Goal: Obtain resource: Obtain resource

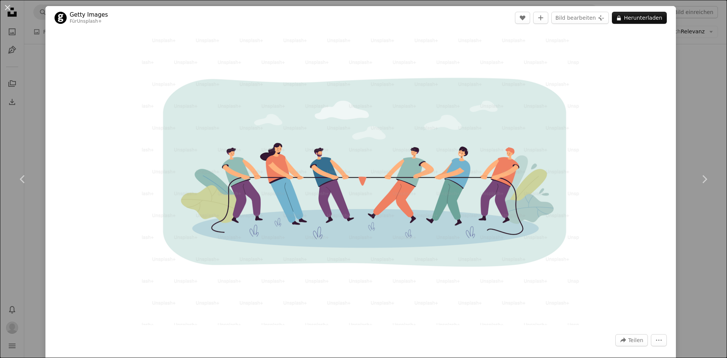
scroll to position [3027, 0]
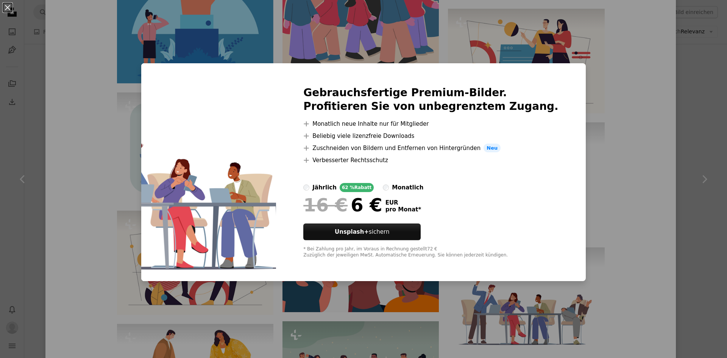
click at [622, 229] on div "An X shape Gebrauchsfertige Premium-Bilder. Profitieren Sie von unbegrenztem Zu…" at bounding box center [363, 179] width 727 height 358
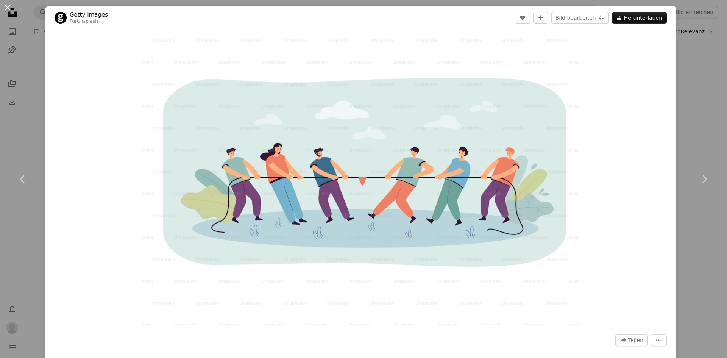
click at [5, 8] on button "An X shape" at bounding box center [7, 7] width 9 height 9
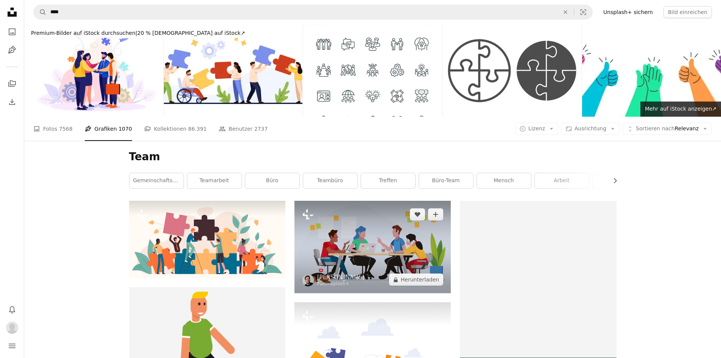
click at [383, 260] on img at bounding box center [372, 247] width 156 height 92
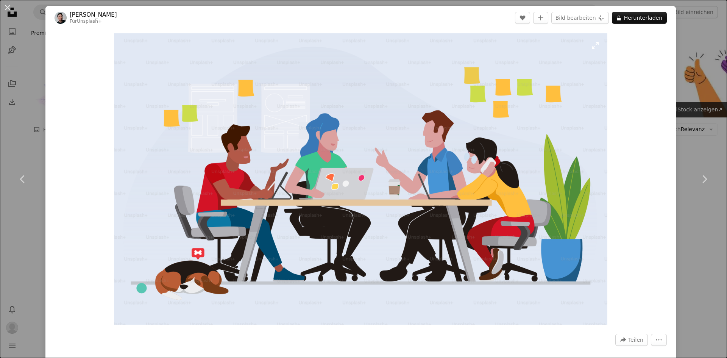
click at [442, 243] on img "Dieses Bild heranzoomen" at bounding box center [360, 178] width 493 height 291
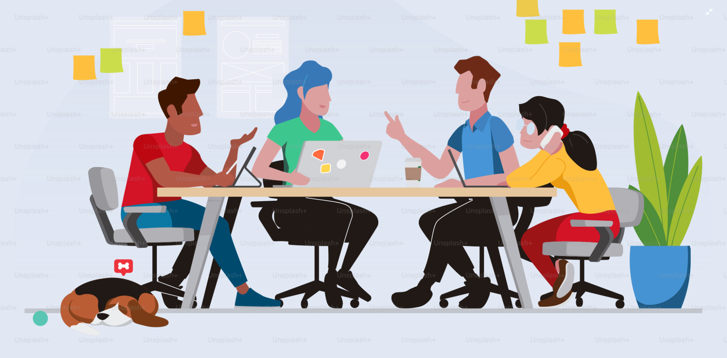
scroll to position [64, 0]
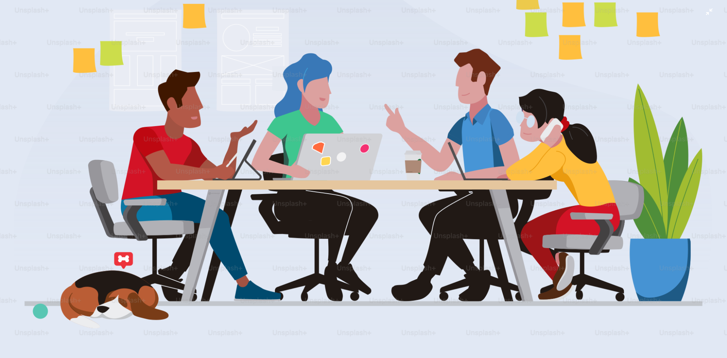
click at [703, 12] on img "Dieses Bild herauszoomen" at bounding box center [363, 149] width 727 height 429
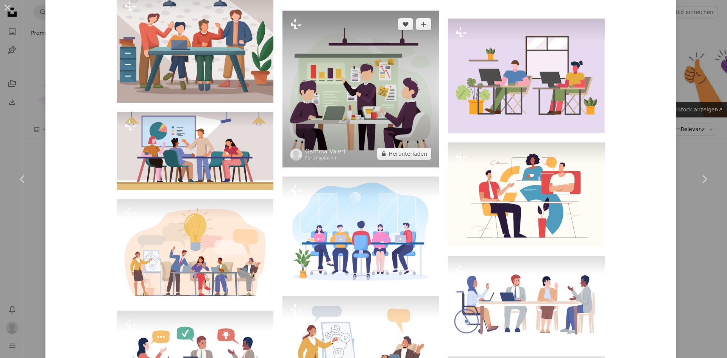
scroll to position [530, 0]
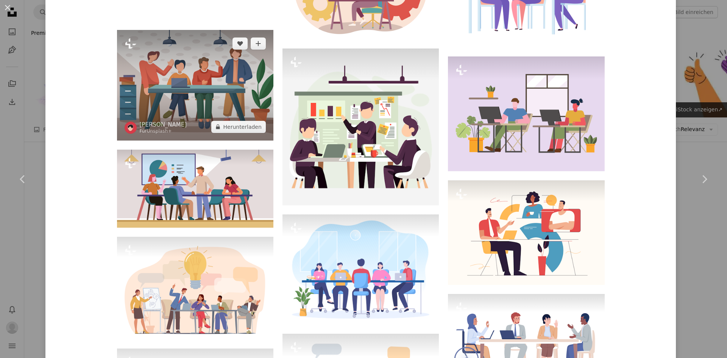
click at [147, 100] on img at bounding box center [195, 85] width 156 height 110
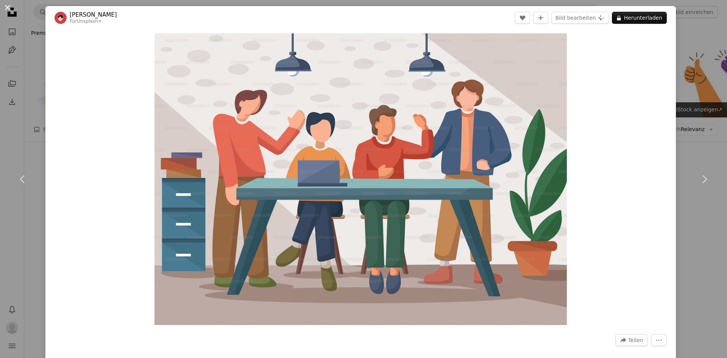
click at [10, 7] on button "An X shape" at bounding box center [7, 7] width 9 height 9
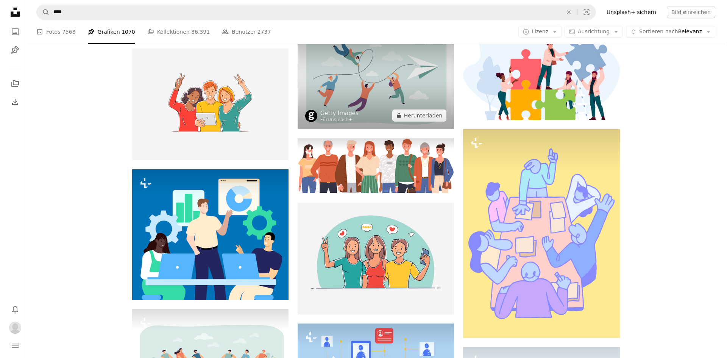
scroll to position [416, 0]
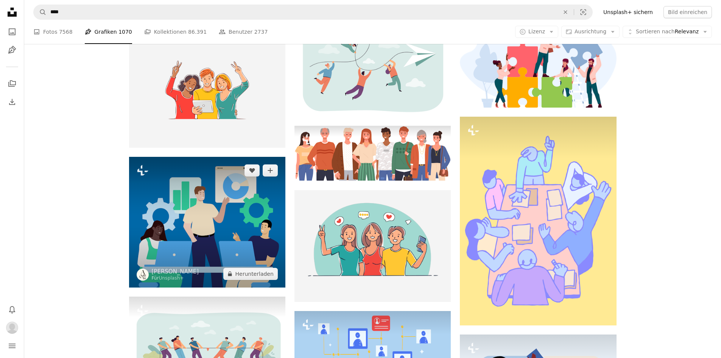
click at [225, 164] on img at bounding box center [207, 222] width 156 height 131
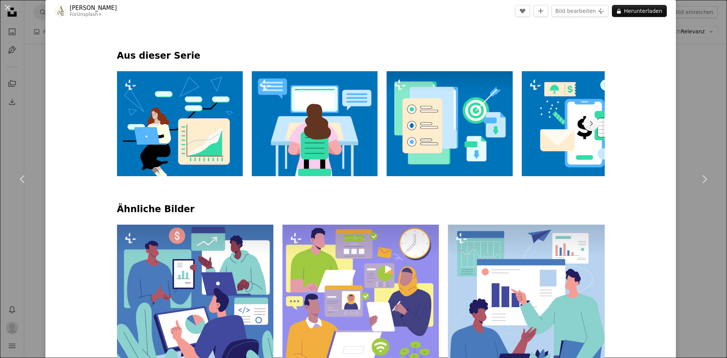
scroll to position [378, 0]
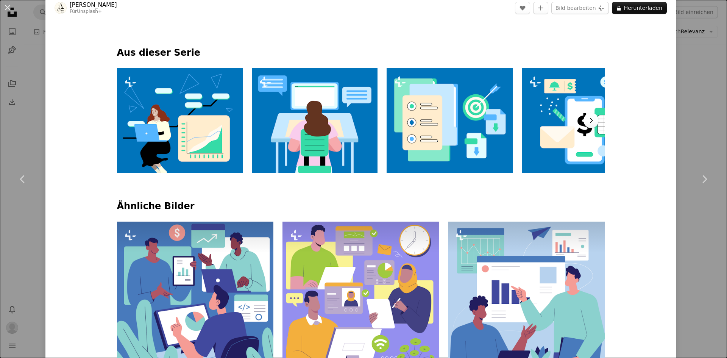
click at [593, 120] on button "Chevron right" at bounding box center [590, 120] width 15 height 15
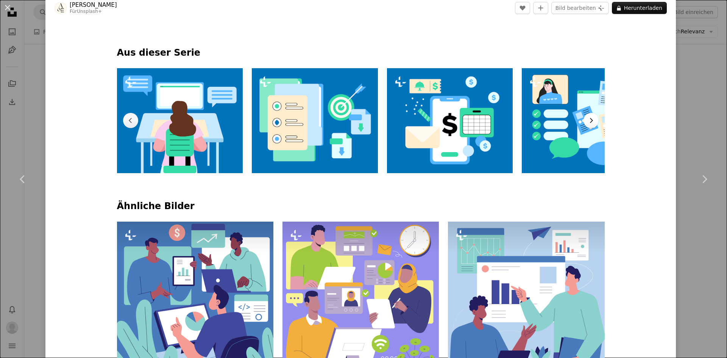
click at [593, 120] on button "Chevron right" at bounding box center [590, 120] width 15 height 15
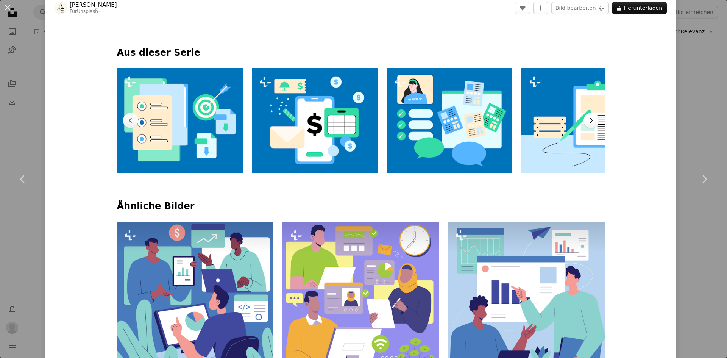
click at [593, 120] on button "Chevron right" at bounding box center [590, 120] width 15 height 15
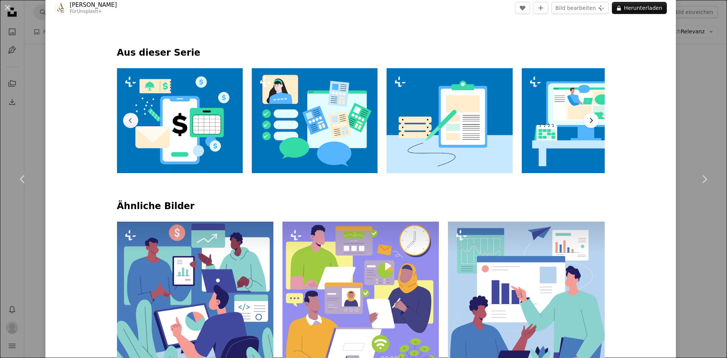
click at [593, 120] on button "Chevron right" at bounding box center [590, 120] width 15 height 15
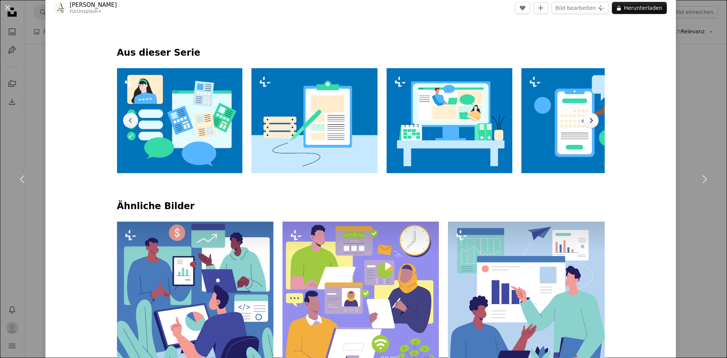
click at [593, 120] on button "Chevron right" at bounding box center [590, 120] width 15 height 15
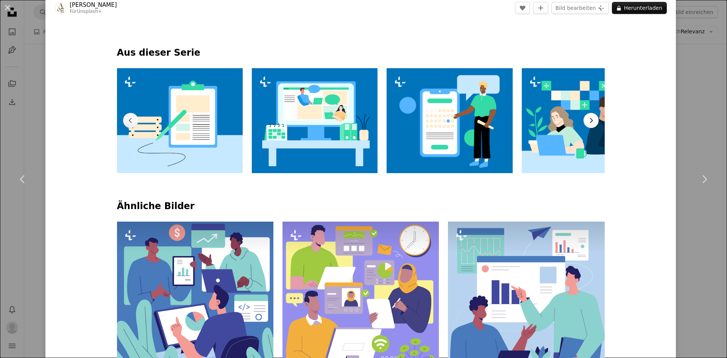
click at [593, 120] on button "Chevron right" at bounding box center [590, 120] width 15 height 15
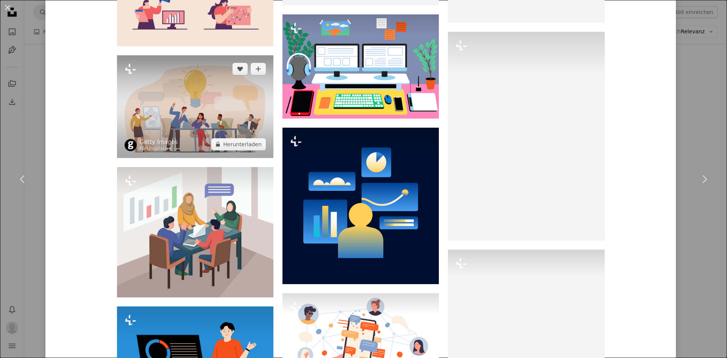
scroll to position [7606, 0]
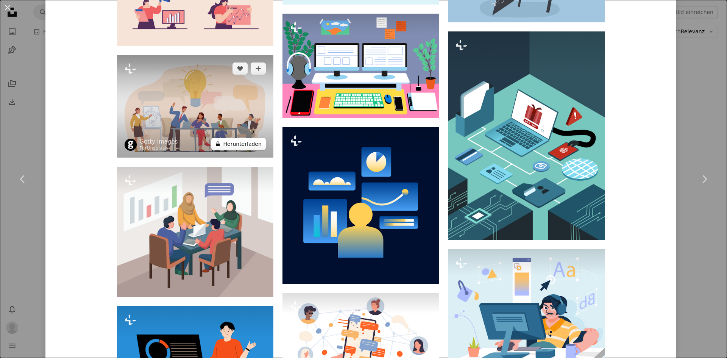
click at [224, 149] on button "A lock Herunterladen" at bounding box center [238, 144] width 54 height 12
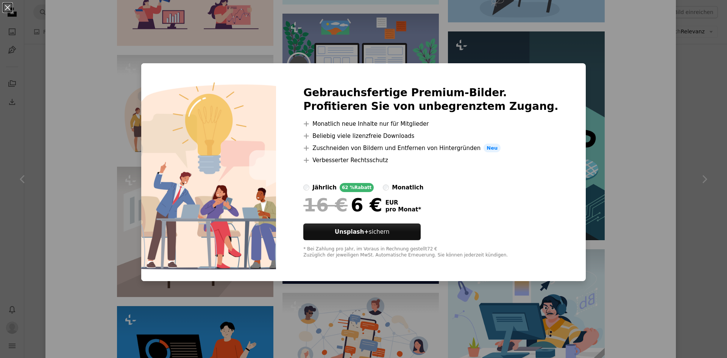
click at [705, 243] on div "An X shape Gebrauchsfertige Premium-Bilder. Profitieren Sie von unbegrenztem Zu…" at bounding box center [363, 179] width 727 height 358
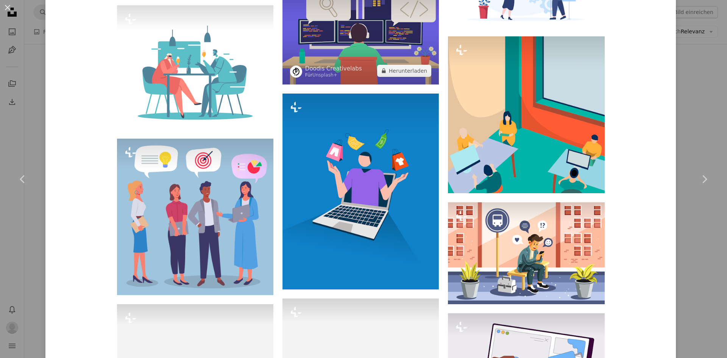
scroll to position [11844, 0]
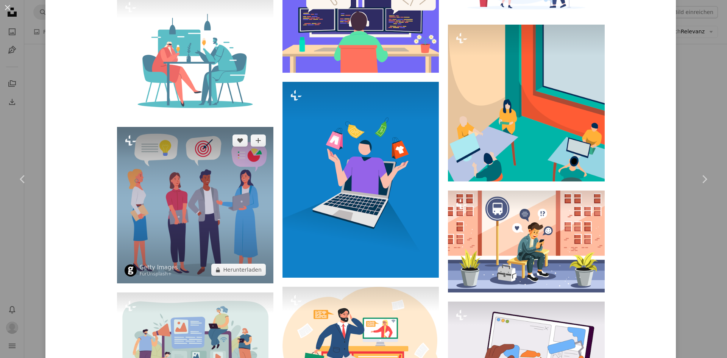
click at [213, 226] on img at bounding box center [195, 205] width 156 height 156
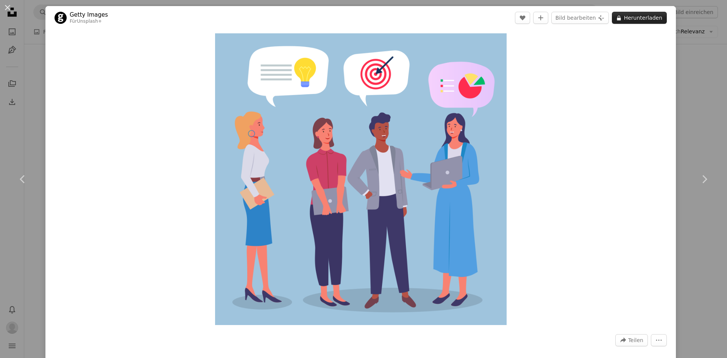
click at [643, 21] on button "A lock Herunterladen" at bounding box center [639, 18] width 55 height 12
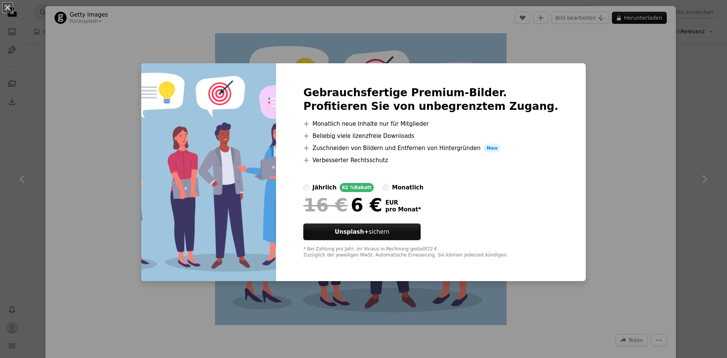
click at [695, 119] on div "An X shape Gebrauchsfertige Premium-Bilder. Profitieren Sie von unbegrenztem Zu…" at bounding box center [363, 179] width 727 height 358
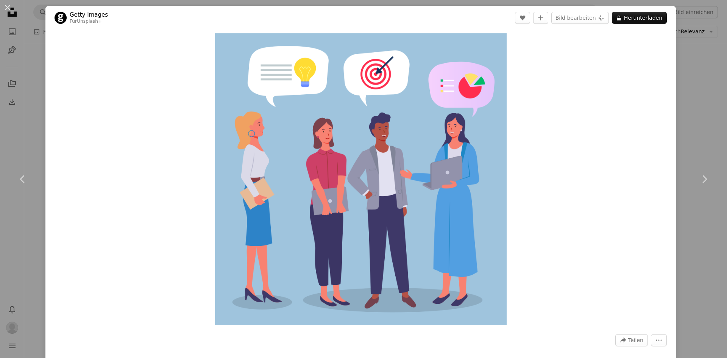
click at [696, 77] on div "An X shape Chevron left Chevron right Getty Images Für Unsplash+ A heart A plus…" at bounding box center [363, 179] width 727 height 358
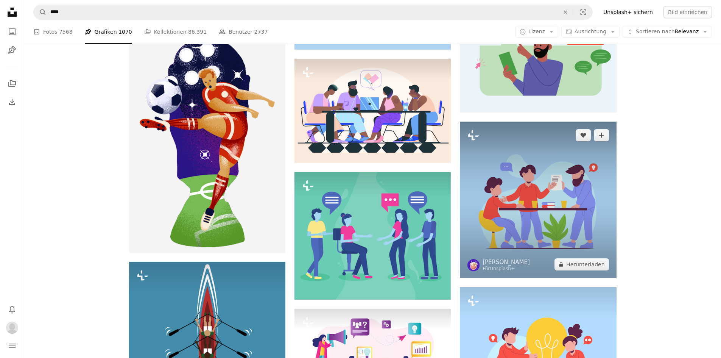
scroll to position [908, 0]
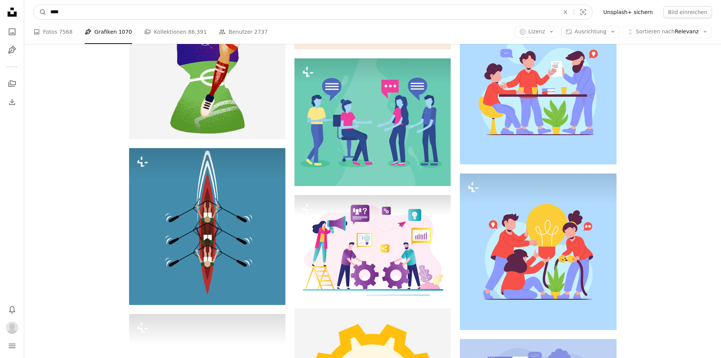
click at [100, 11] on input "****" at bounding box center [302, 12] width 510 height 14
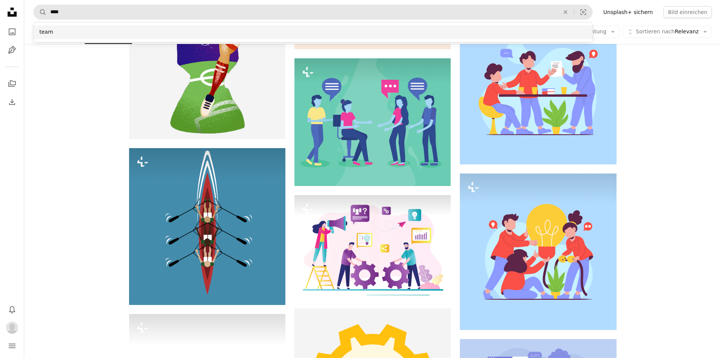
click at [78, 35] on div "team" at bounding box center [312, 32] width 559 height 14
click at [125, 35] on ul "A photo Fotos 7568 Pen Tool Grafiken 1070 A stack of folders Kollektionen 86.39…" at bounding box center [150, 32] width 234 height 24
click at [114, 33] on li "Pen Tool Grafiken 1070" at bounding box center [108, 32] width 47 height 24
click at [555, 34] on icon "Arrow down" at bounding box center [551, 31] width 7 height 7
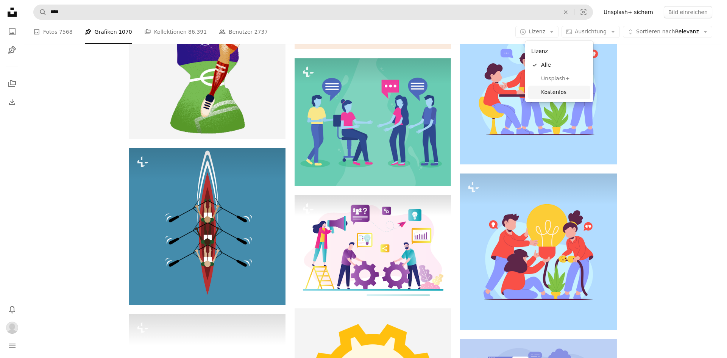
click at [546, 93] on span "Kostenlos" at bounding box center [564, 93] width 46 height 8
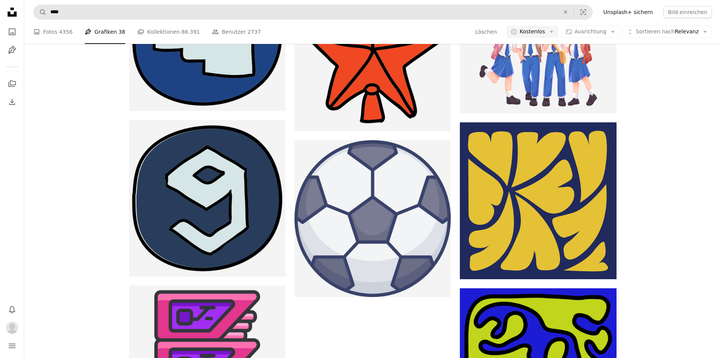
scroll to position [1505, 0]
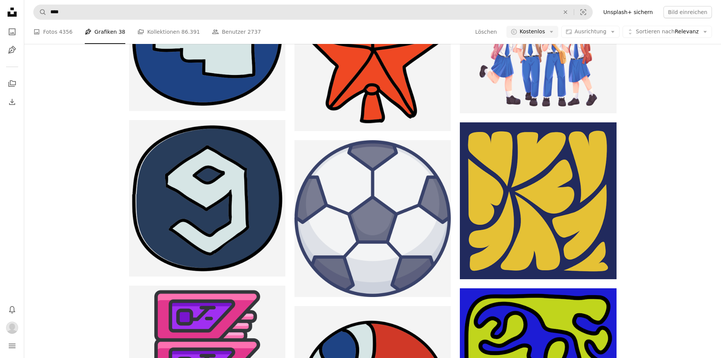
scroll to position [2922, 0]
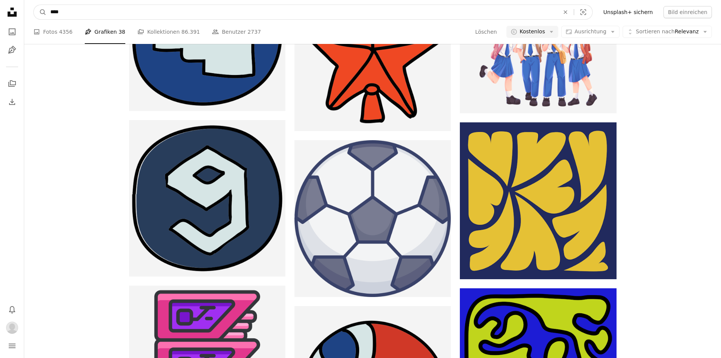
click at [71, 11] on input "****" at bounding box center [302, 12] width 510 height 14
type input "*********"
click at [34, 5] on button "A magnifying glass" at bounding box center [40, 12] width 13 height 14
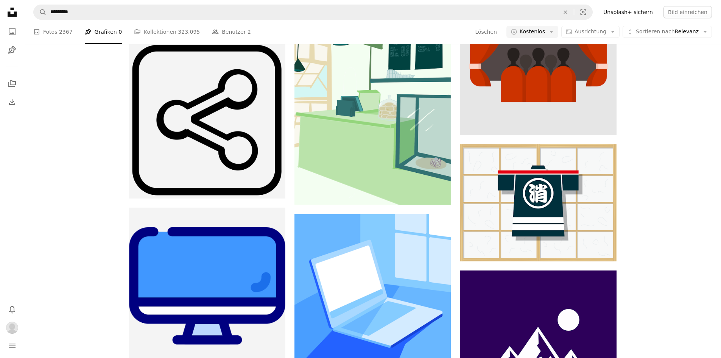
scroll to position [8287, 0]
click at [52, 34] on link "A photo Fotos 2367" at bounding box center [52, 32] width 39 height 24
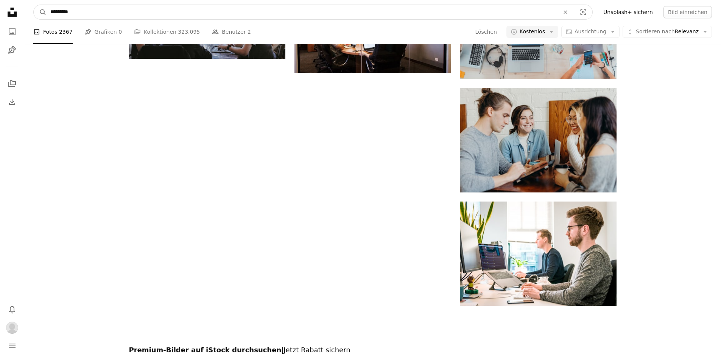
click at [87, 9] on input "*********" at bounding box center [302, 12] width 510 height 14
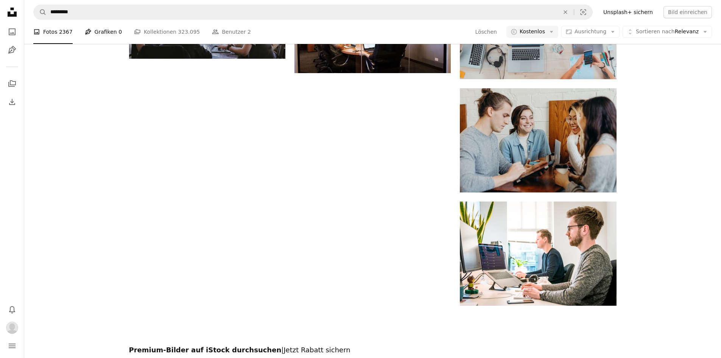
click at [103, 31] on link "Pen Tool Grafiken 0" at bounding box center [103, 32] width 37 height 24
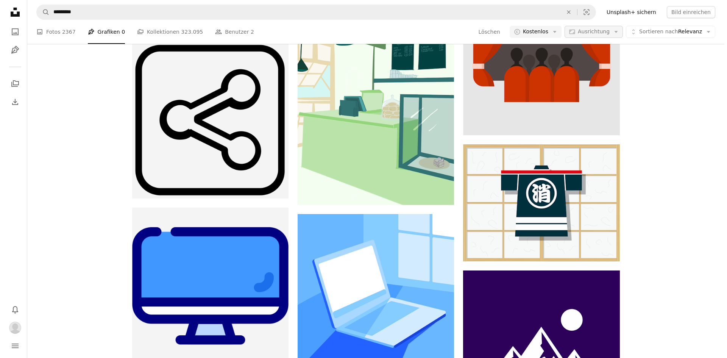
scroll to position [1135, 0]
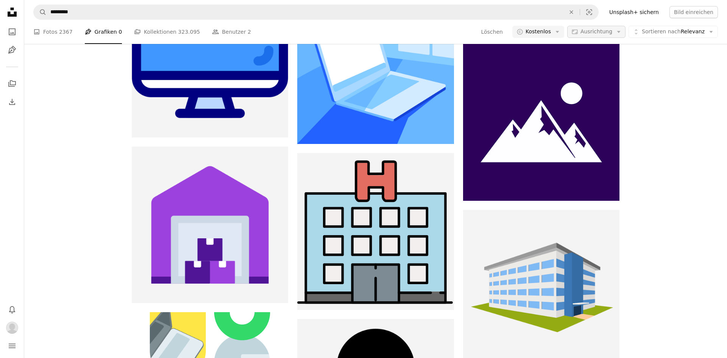
click at [590, 33] on span "Ausrichtung" at bounding box center [596, 31] width 32 height 6
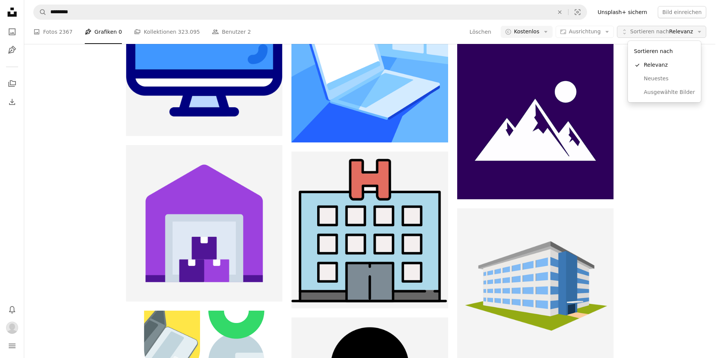
click at [678, 32] on span "Sortieren nach Relevanz" at bounding box center [661, 32] width 63 height 8
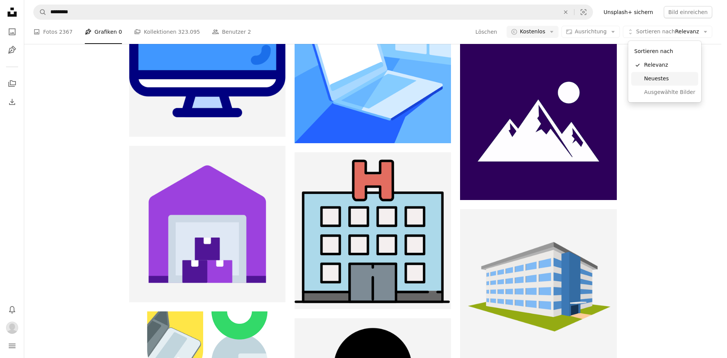
click at [650, 80] on span "Neuestes" at bounding box center [669, 79] width 51 height 8
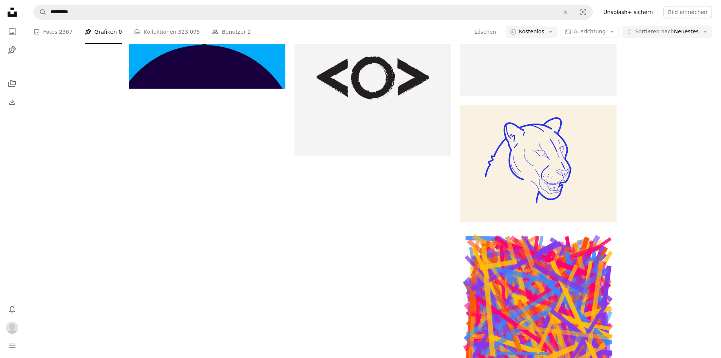
scroll to position [1097, 0]
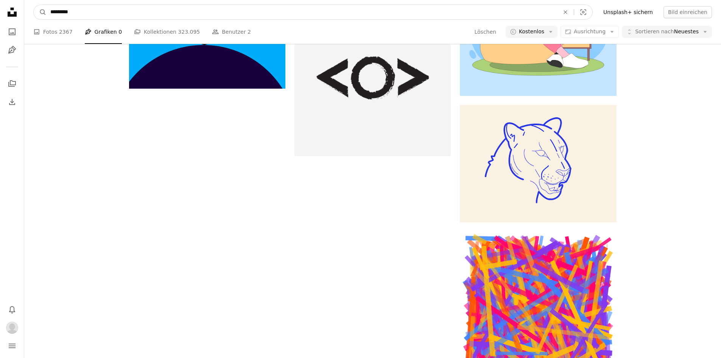
click at [61, 13] on input "*********" at bounding box center [302, 12] width 510 height 14
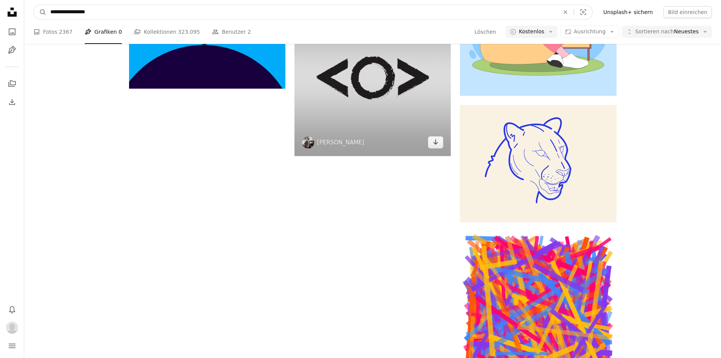
type input "**********"
click at [34, 5] on button "A magnifying glass" at bounding box center [40, 12] width 13 height 14
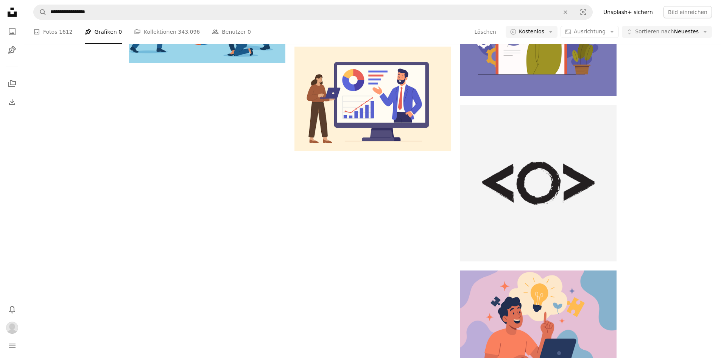
scroll to position [114, 0]
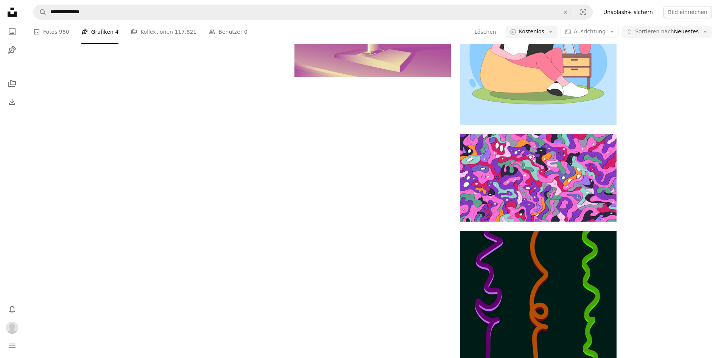
scroll to position [1523, 0]
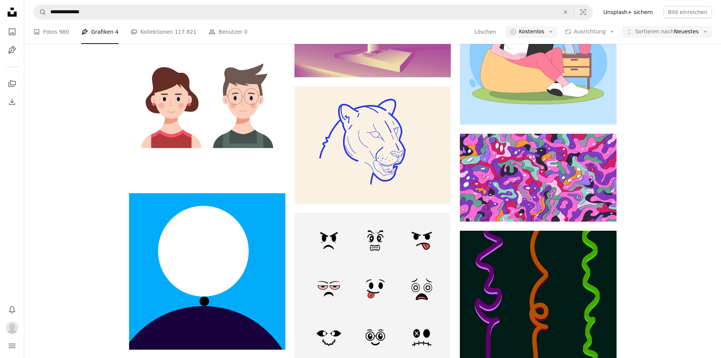
scroll to position [8693, 0]
